Goal: Find specific fact: Find specific fact

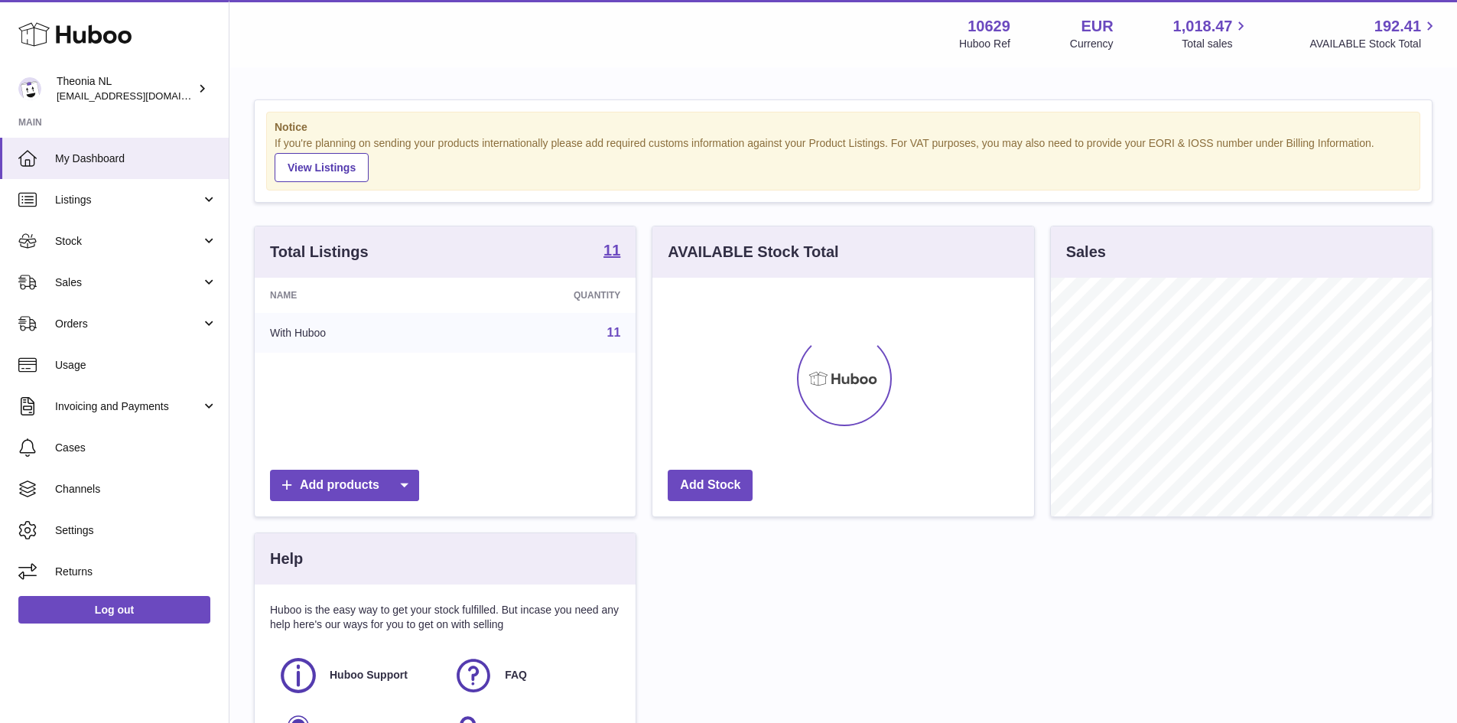
scroll to position [239, 382]
click at [614, 331] on link "11" at bounding box center [614, 332] width 14 height 13
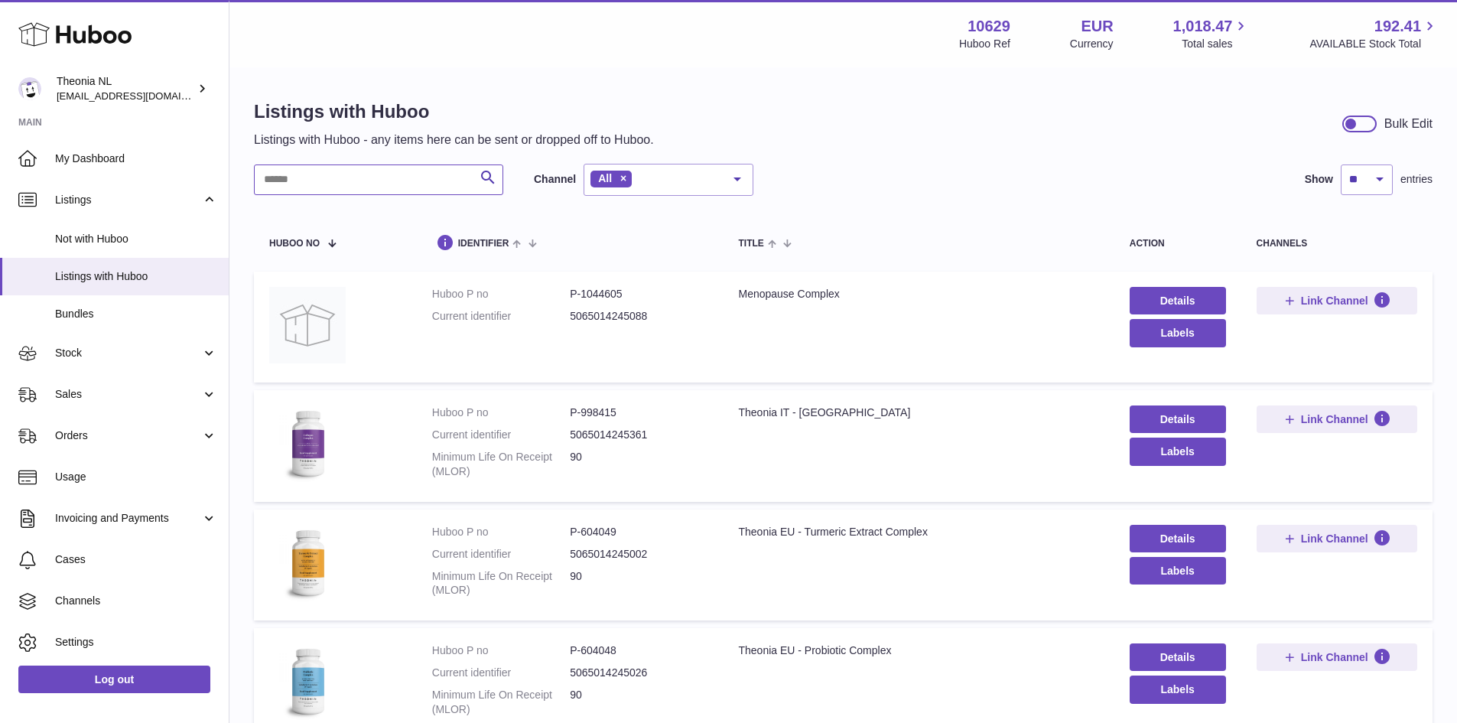
click at [414, 182] on input "text" at bounding box center [378, 179] width 249 height 31
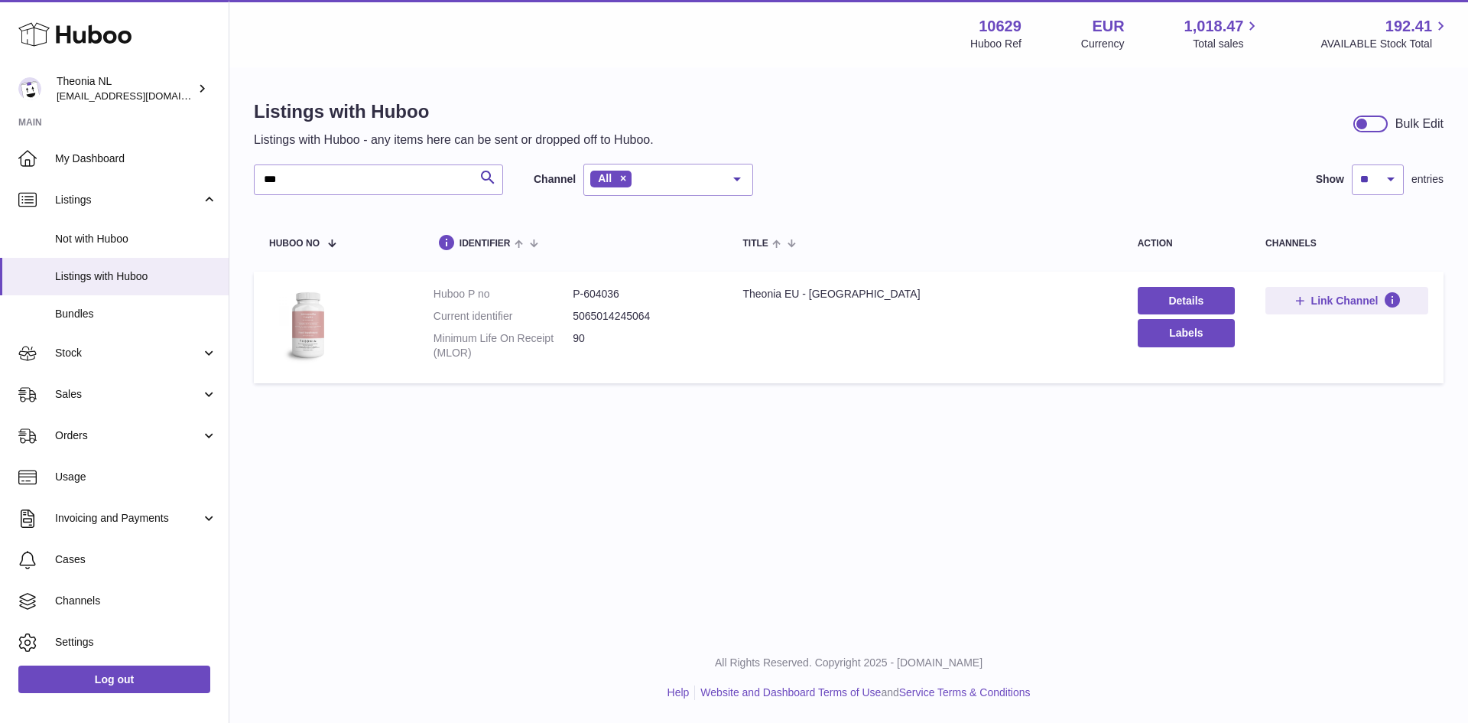
click at [596, 295] on dd "P-604036" at bounding box center [642, 294] width 139 height 15
copy dd "604036"
drag, startPoint x: 332, startPoint y: 181, endPoint x: 178, endPoint y: 184, distance: 153.7
click at [178, 184] on div "Huboo Theonia NL [EMAIL_ADDRESS][DOMAIN_NAME] Main My Dashboard Listings Not wi…" at bounding box center [734, 361] width 1468 height 723
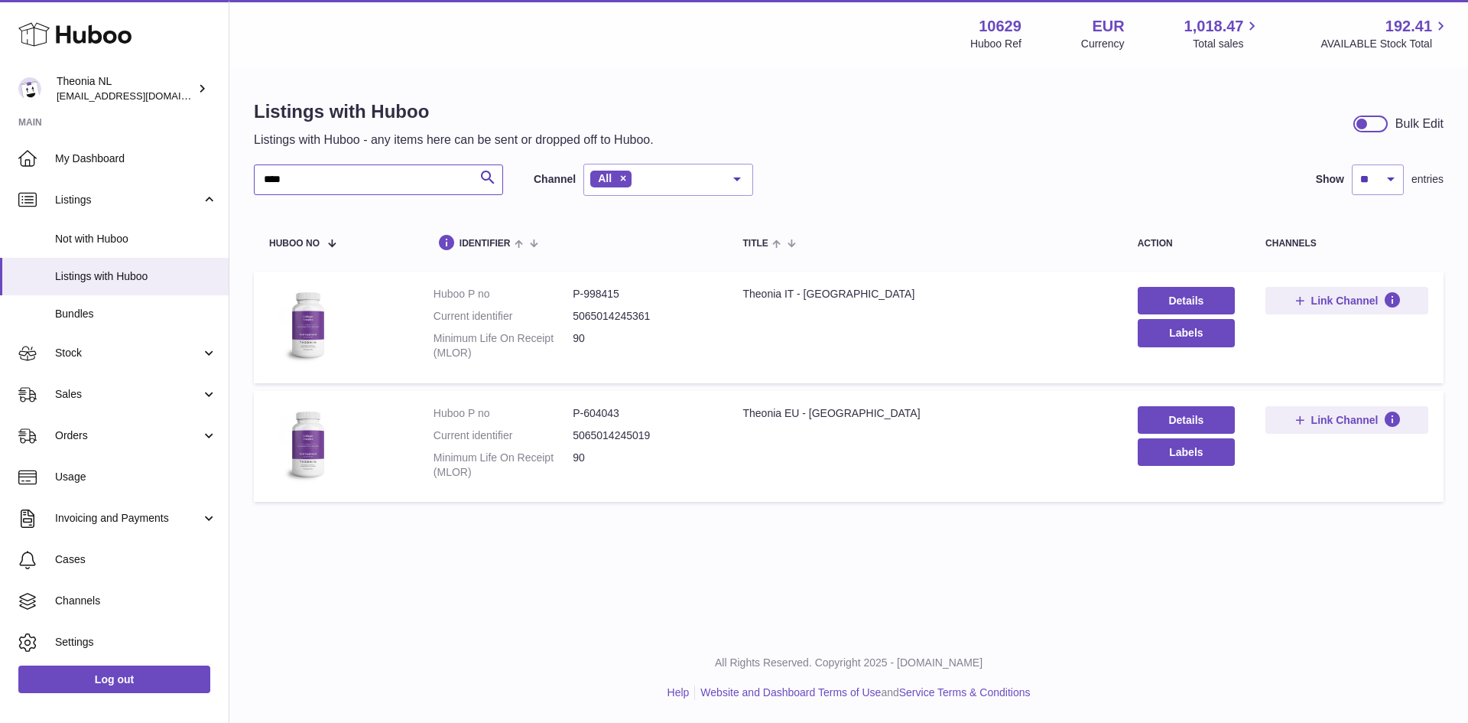
type input "****"
click at [597, 415] on dd "P-604043" at bounding box center [642, 413] width 139 height 15
copy dd "604043"
click at [610, 294] on dd "P-998415" at bounding box center [642, 294] width 139 height 15
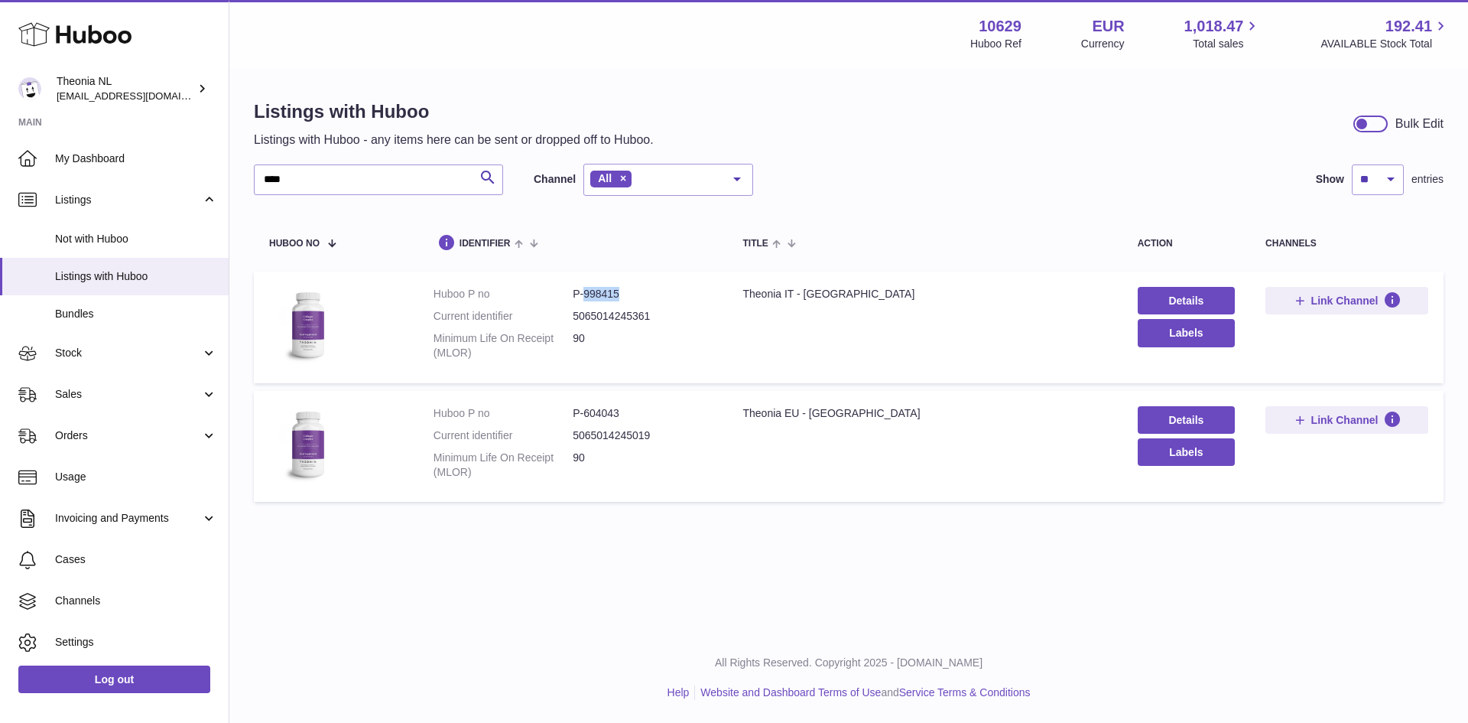
click at [610, 294] on dd "P-998415" at bounding box center [642, 294] width 139 height 15
copy dd "998415"
